Goal: Find specific page/section: Find specific page/section

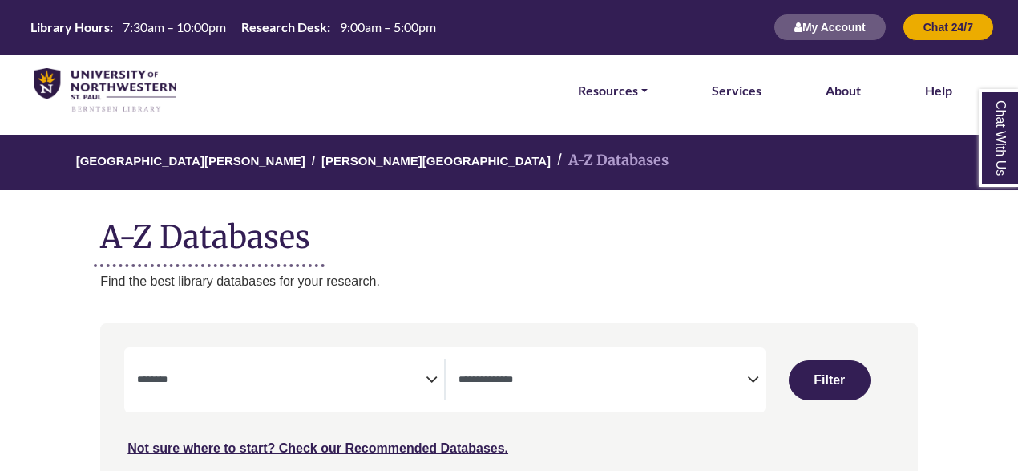
select select "Database Subject Filter"
select select "Database Types Filter"
select select "Database Subject Filter"
select select "Database Types Filter"
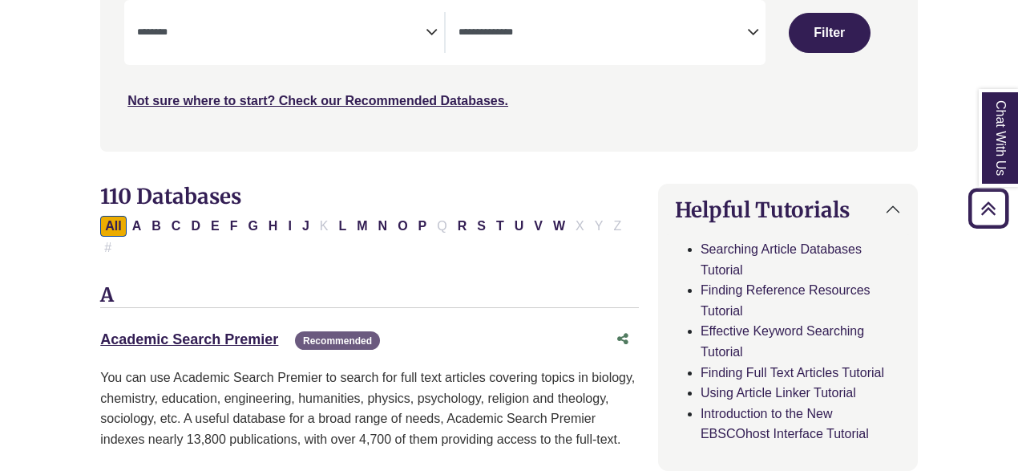
scroll to position [349, 0]
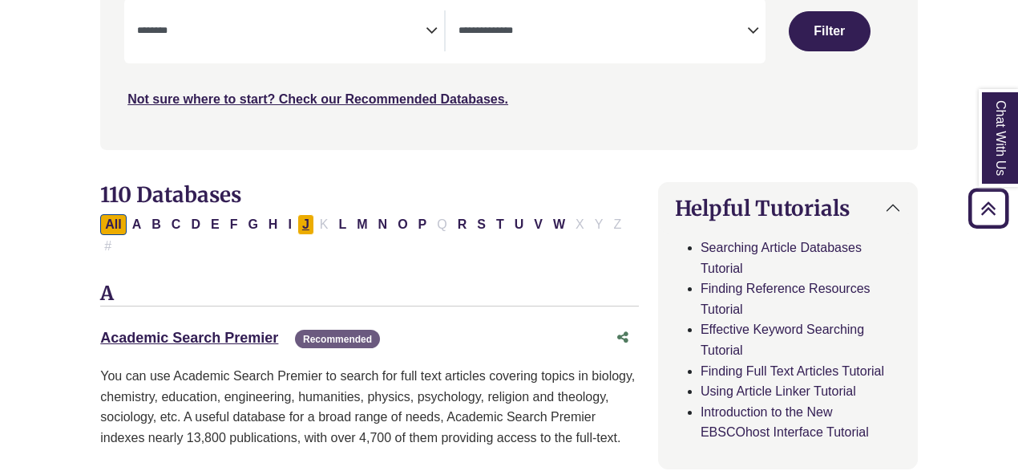
click at [298, 225] on button "J" at bounding box center [305, 224] width 17 height 21
select select "Database Subject Filter"
select select "Database Types Filter"
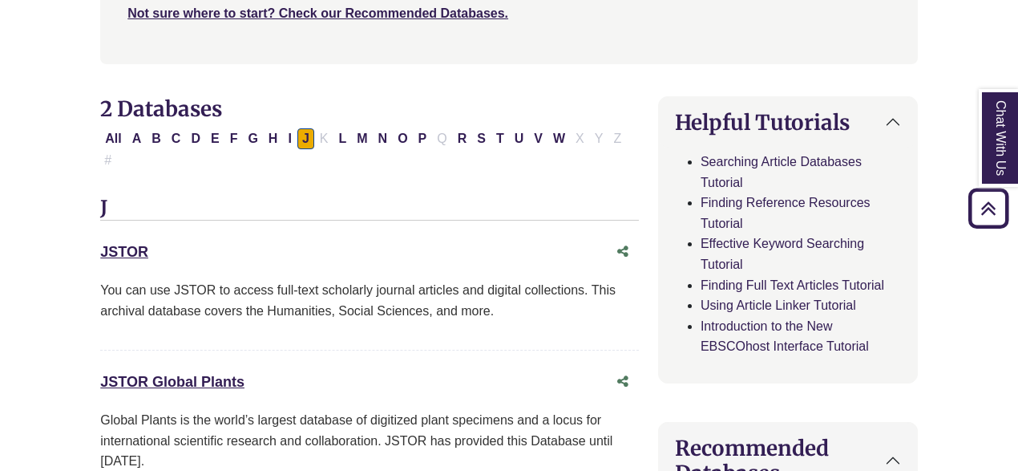
scroll to position [436, 0]
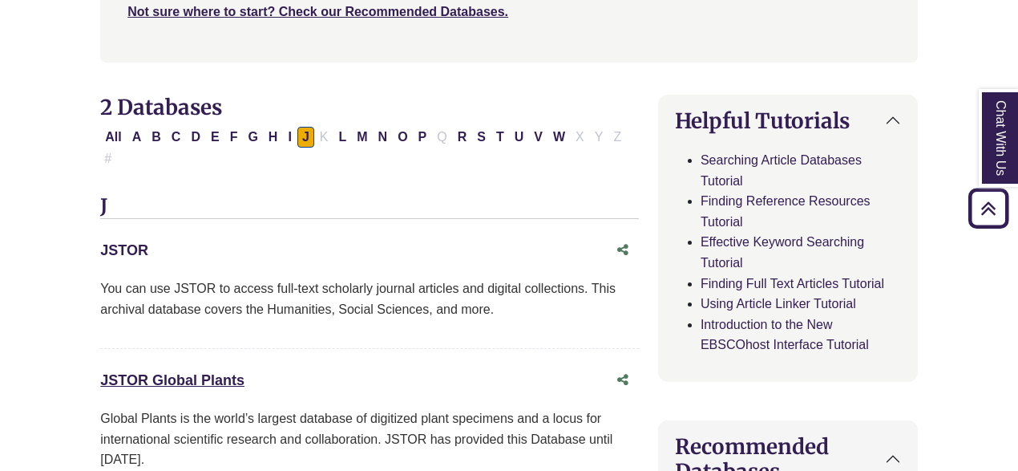
click at [134, 242] on link "JSTOR This link opens in a new window" at bounding box center [124, 250] width 48 height 16
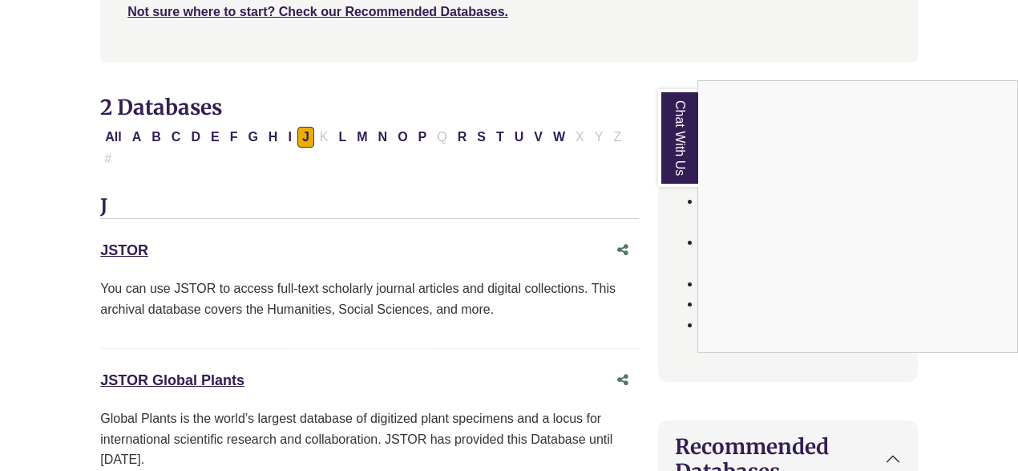
click at [128, 233] on div "Chat With Us" at bounding box center [509, 235] width 1018 height 471
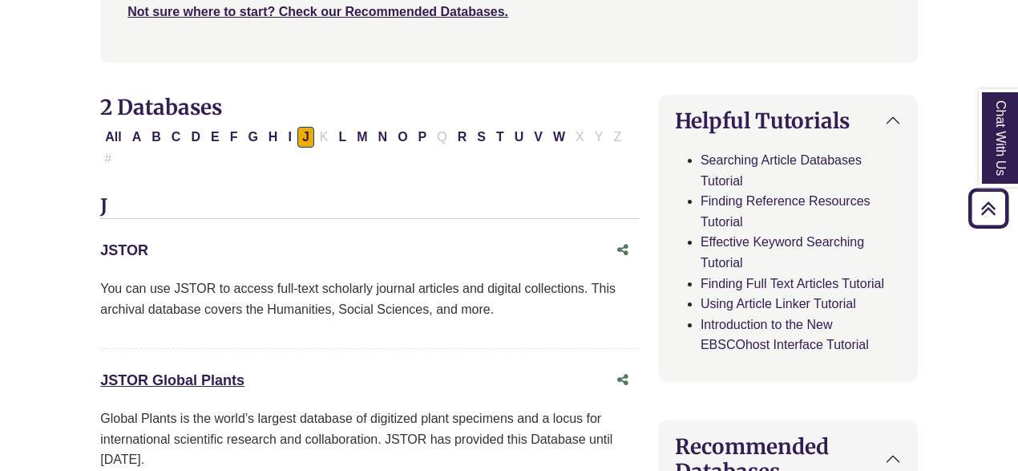
click at [127, 242] on link "JSTOR This link opens in a new window" at bounding box center [124, 250] width 48 height 16
